Goal: Information Seeking & Learning: Learn about a topic

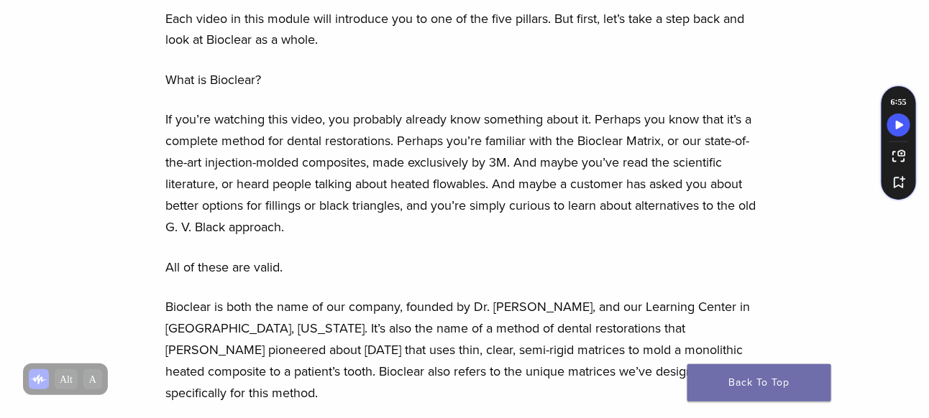
scroll to position [863, 0]
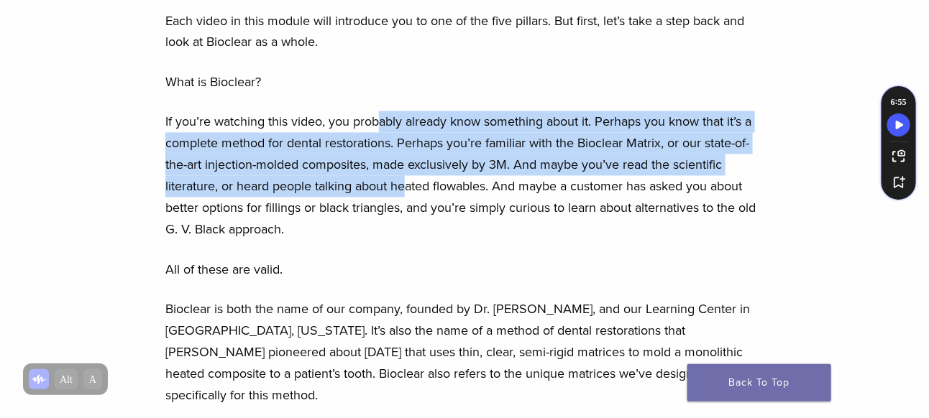
drag, startPoint x: 388, startPoint y: 120, endPoint x: 410, endPoint y: 178, distance: 61.4
click at [410, 178] on p "If you’re watching this video, you probably already know something about it. Pe…" at bounding box center [463, 175] width 597 height 129
click at [403, 174] on p "If you’re watching this video, you probably already know something about it. Pe…" at bounding box center [463, 175] width 597 height 129
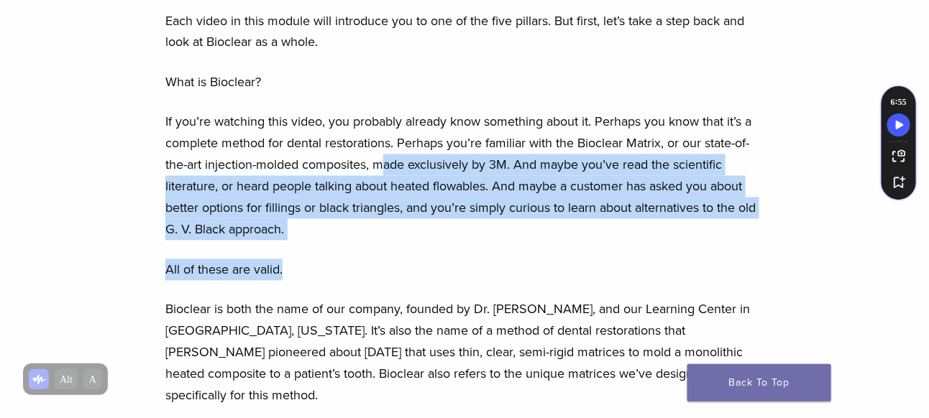
drag, startPoint x: 385, startPoint y: 162, endPoint x: 454, endPoint y: 247, distance: 109.9
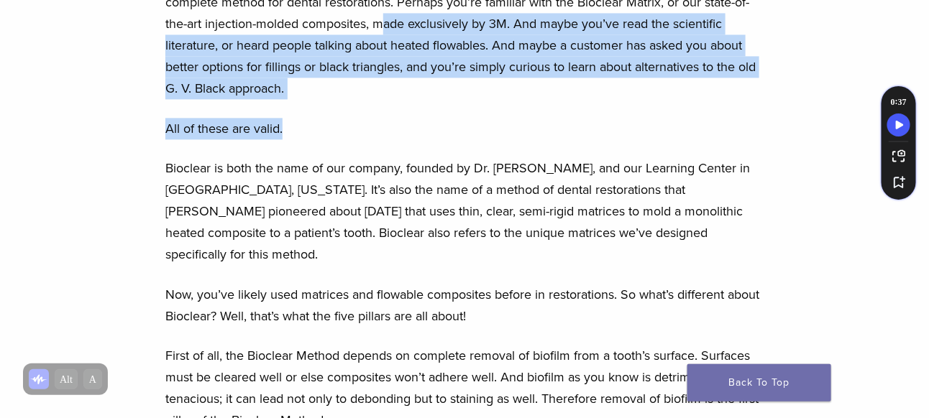
scroll to position [1006, 0]
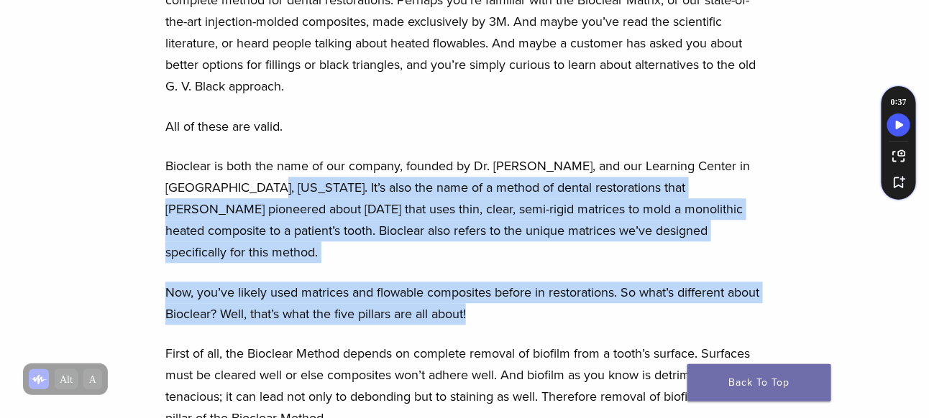
drag, startPoint x: 286, startPoint y: 183, endPoint x: 607, endPoint y: 283, distance: 336.0
click at [607, 283] on div "Welcome. Congratulations on taking an important step toward improving your prac…" at bounding box center [463, 394] width 597 height 2359
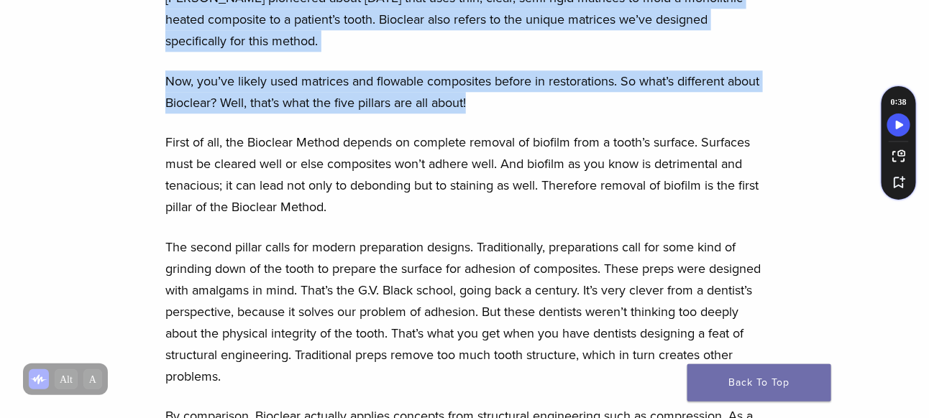
scroll to position [1222, 0]
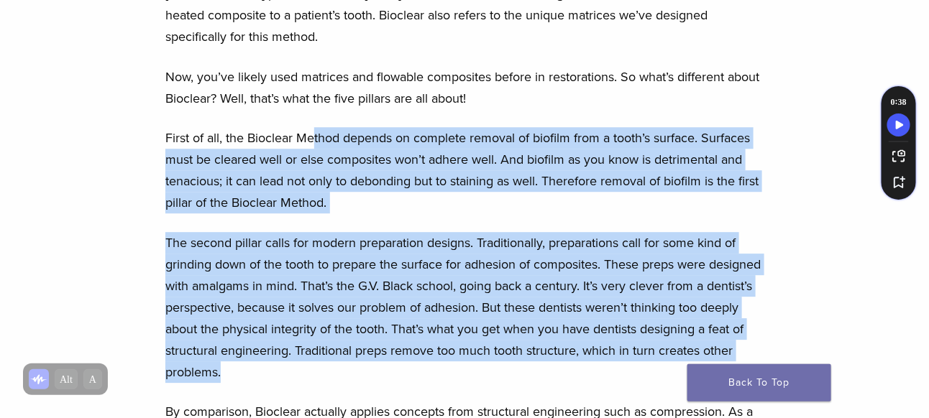
drag, startPoint x: 315, startPoint y: 124, endPoint x: 529, endPoint y: 344, distance: 307.1
click at [529, 344] on div "Welcome. Congratulations on taking an important step toward improving your prac…" at bounding box center [463, 178] width 597 height 2359
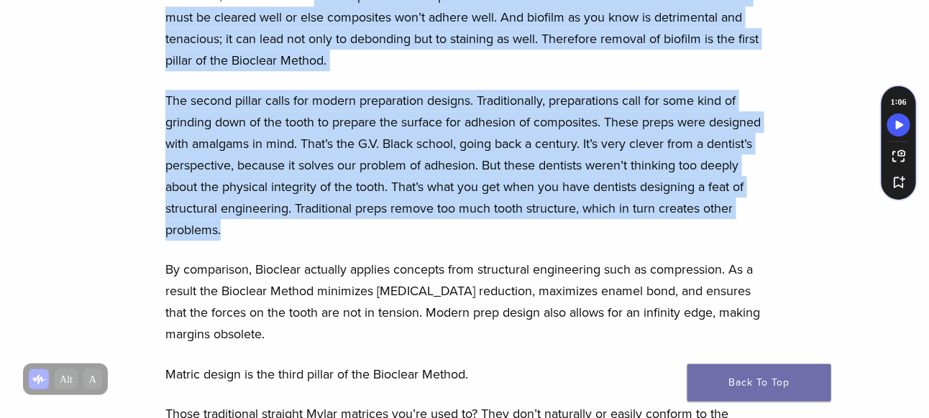
scroll to position [1366, 0]
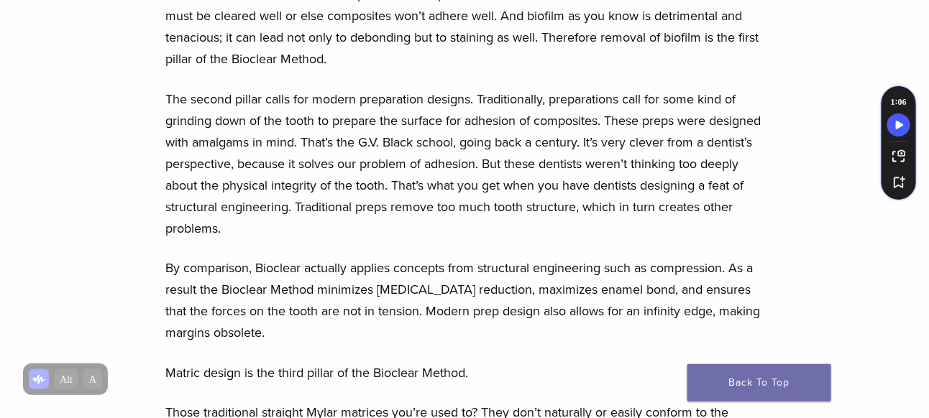
click at [533, 227] on div "Welcome. Congratulations on taking an important step toward improving your prac…" at bounding box center [463, 35] width 597 height 2359
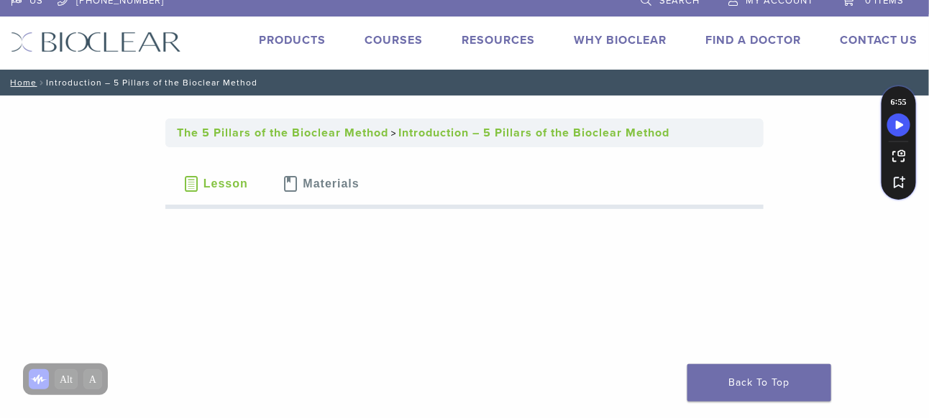
scroll to position [0, 0]
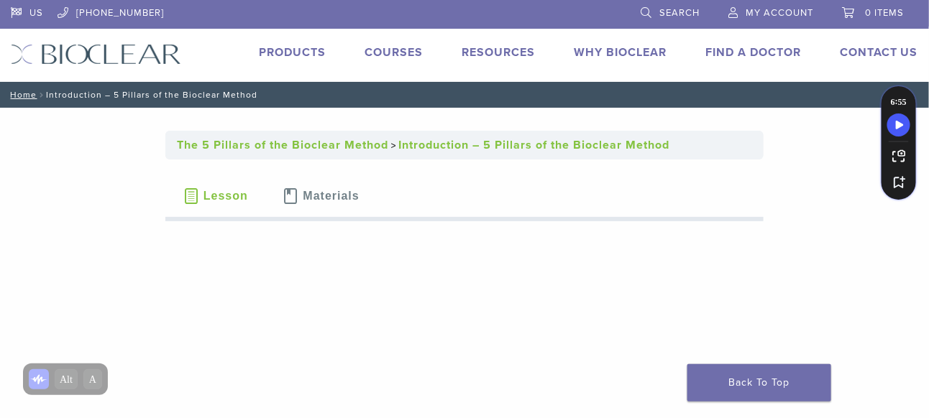
click at [320, 201] on span "Materials" at bounding box center [331, 197] width 56 height 12
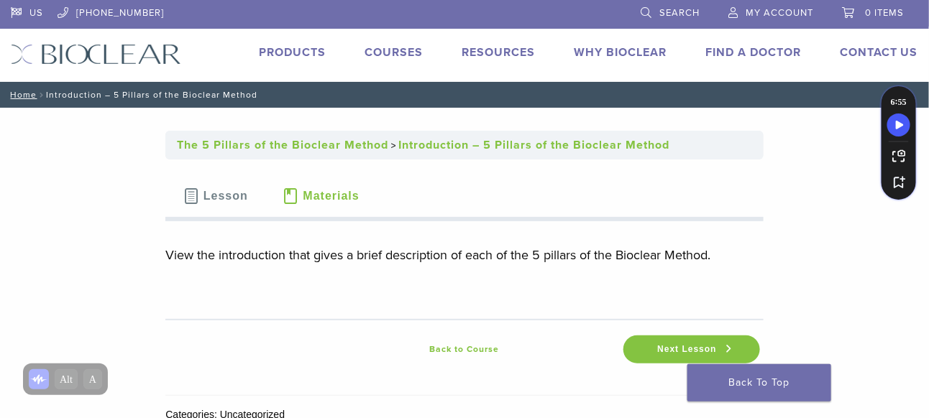
click at [234, 202] on span "Lesson" at bounding box center [225, 197] width 45 height 12
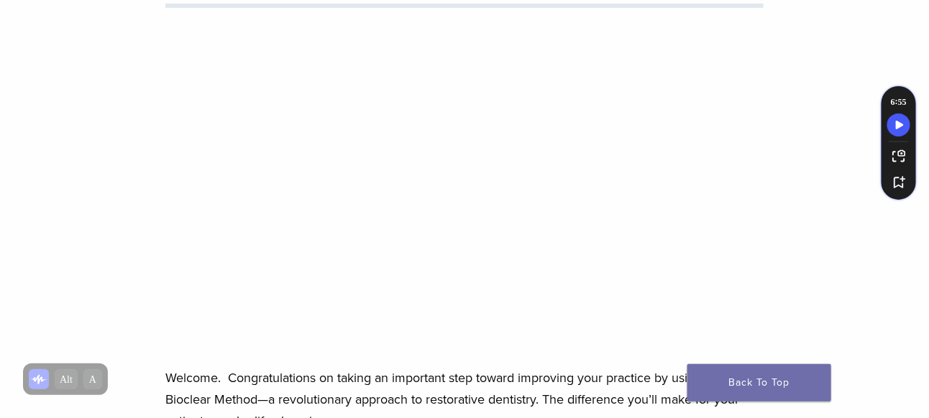
scroll to position [216, 0]
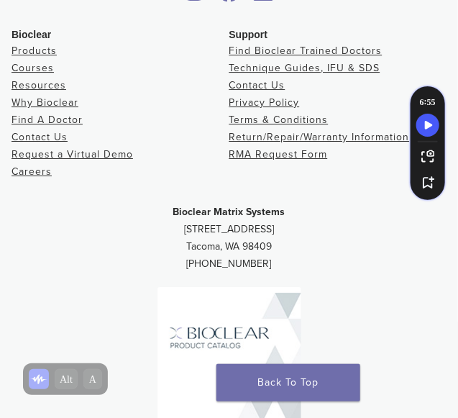
scroll to position [3147, 0]
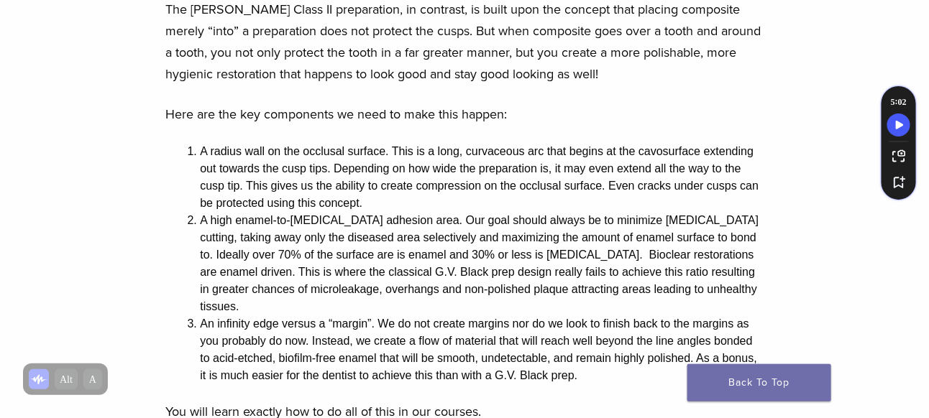
scroll to position [955, 0]
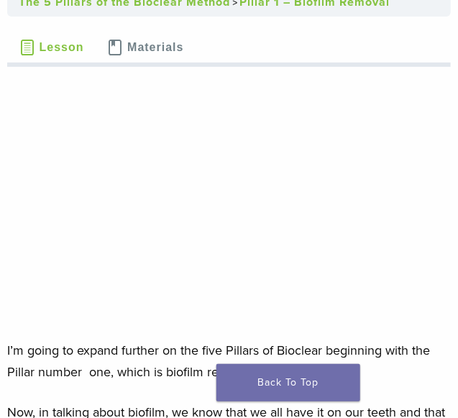
scroll to position [216, 0]
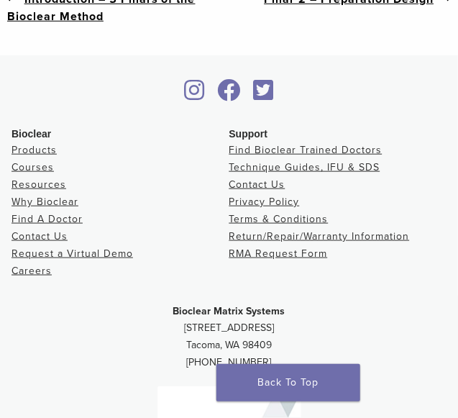
scroll to position [2444, 0]
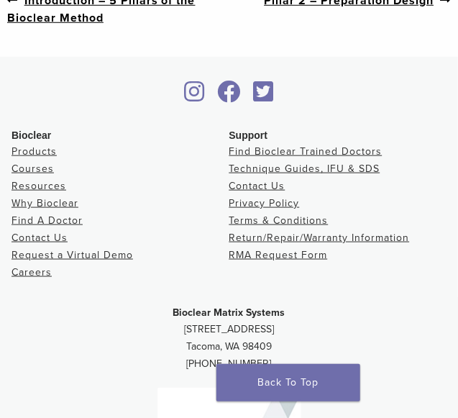
click at [356, 9] on link "Next post: Pillar 2 – Preparation Design" at bounding box center [357, 0] width 187 height 18
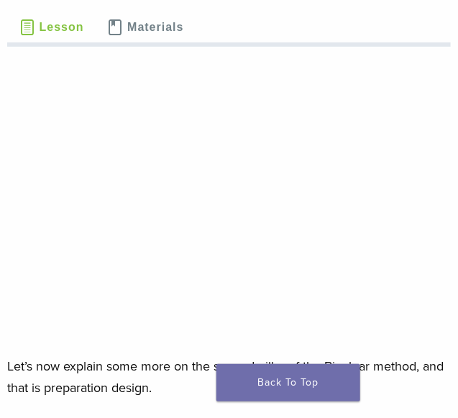
scroll to position [144, 0]
